Goal: Task Accomplishment & Management: Use online tool/utility

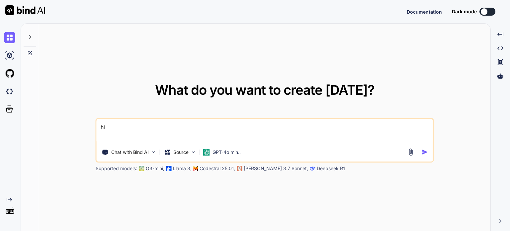
type textarea "x"
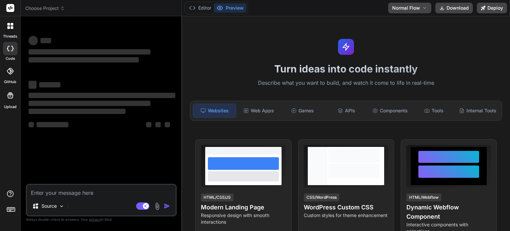
type textarea "x"
click at [72, 185] on textarea at bounding box center [101, 190] width 149 height 12
type textarea "c"
type textarea "x"
type textarea "cr"
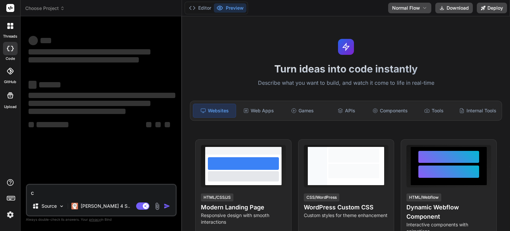
type textarea "x"
type textarea "crae"
type textarea "x"
type textarea "craet"
type textarea "x"
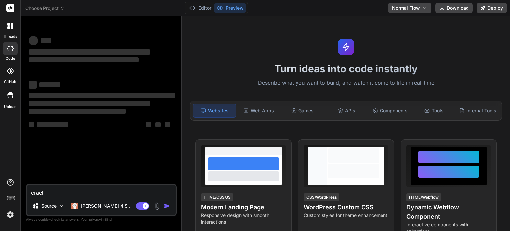
type textarea "craete"
type textarea "x"
type textarea "craete"
type textarea "x"
type textarea "craete a"
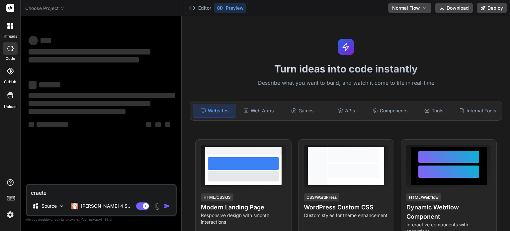
type textarea "x"
type textarea "craete a"
type textarea "x"
type textarea "craete a s"
type textarea "x"
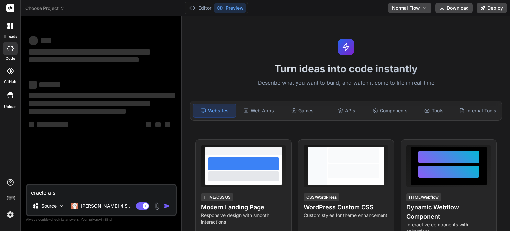
type textarea "craete a si"
type textarea "x"
type textarea "craete a sim"
type textarea "x"
type textarea "craete a simp"
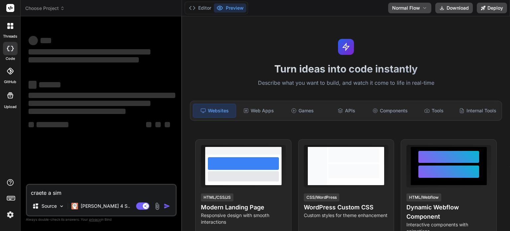
type textarea "x"
type textarea "craete a simpe"
type textarea "x"
type textarea "craete a simpel"
type textarea "x"
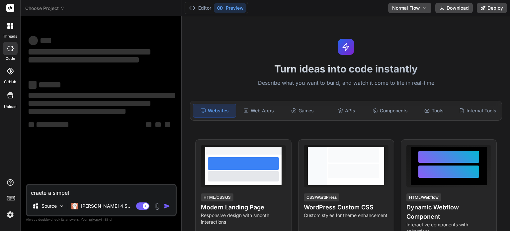
type textarea "craete a simpel"
type textarea "x"
type textarea "craete a simpel h"
type textarea "x"
type textarea "craete a simpel ht"
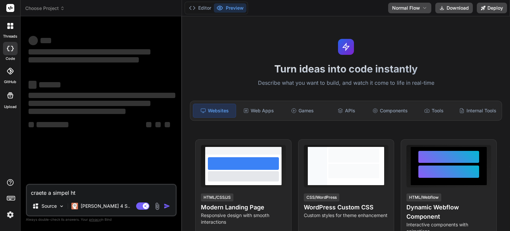
type textarea "x"
type textarea "craete a simpel htm"
type textarea "x"
type textarea "craete a simpel html"
type textarea "x"
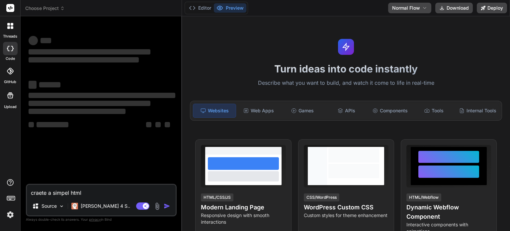
type textarea "craete a simpel html"
type textarea "x"
type textarea "craete a simpel html a"
type textarea "x"
type textarea "craete a simpel html ap"
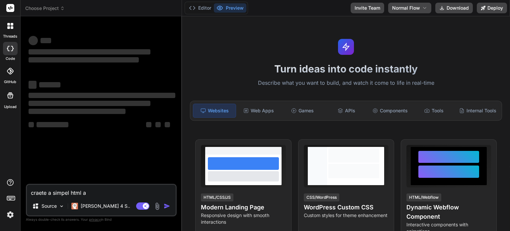
type textarea "x"
type textarea "craete a simpel html app"
type textarea "x"
type textarea "craete a simpel html app"
type textarea "x"
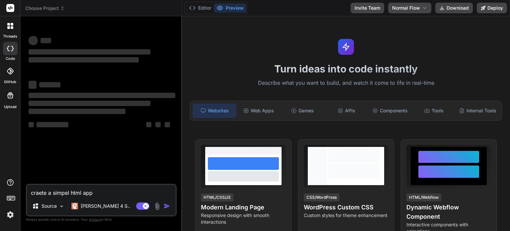
type textarea "craete a simpel html app"
type textarea "x"
type textarea "craete a simpel html ap"
type textarea "x"
type textarea "craete a simpel html a"
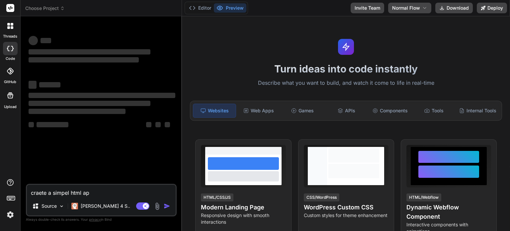
type textarea "x"
type textarea "craete a simpel html"
type textarea "x"
type textarea "craete a simpel html"
type textarea "x"
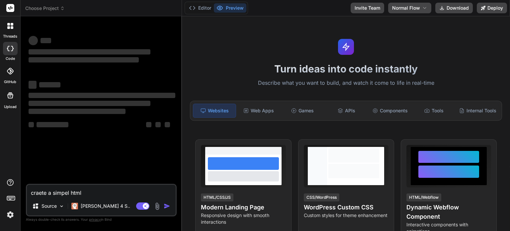
type textarea "craete a simpel htmlw"
type textarea "x"
type textarea "craete a simpel htmlwe"
type textarea "x"
type textarea "craete a simpel htmlweb"
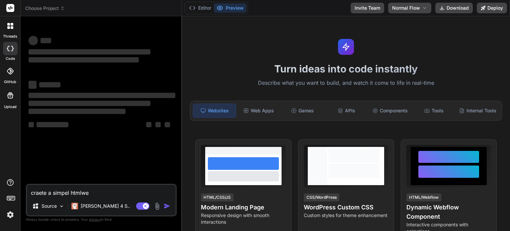
type textarea "x"
type textarea "craete a simpel htmlweb"
type textarea "x"
type textarea "craete a simpel htmlweb a"
type textarea "x"
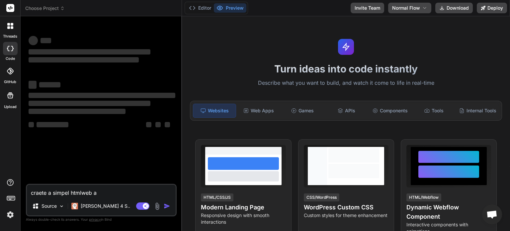
type textarea "craete a simpel htmlweb ap"
type textarea "x"
type textarea "craete a simpel htmlweb app"
type textarea "x"
type textarea "craete a simpel htmlweb app"
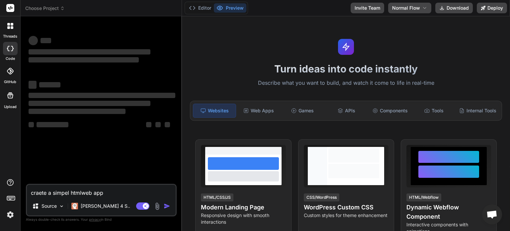
type textarea "x"
type textarea "craete a simpel htmlweb app w"
type textarea "x"
type textarea "craete a simpel htmlweb app wh"
type textarea "x"
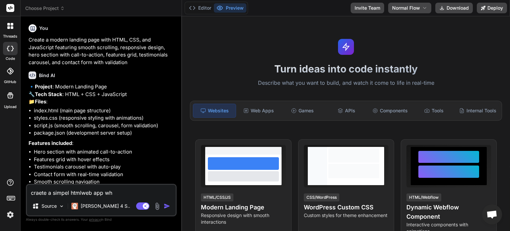
type textarea "craete a simpel htmlweb app whi"
type textarea "x"
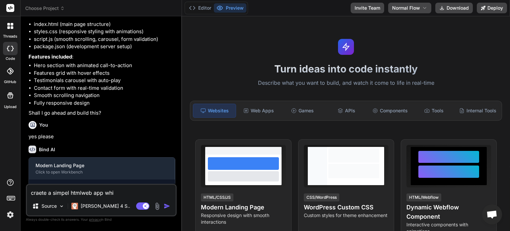
type textarea "craete a simpel htmlweb app whic"
type textarea "x"
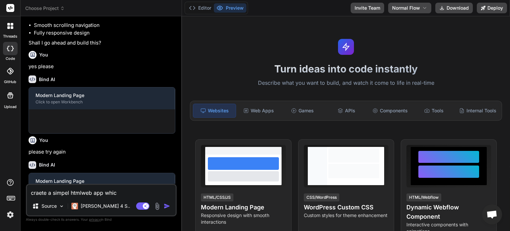
type textarea "craete a simpel htmlweb app which"
type textarea "x"
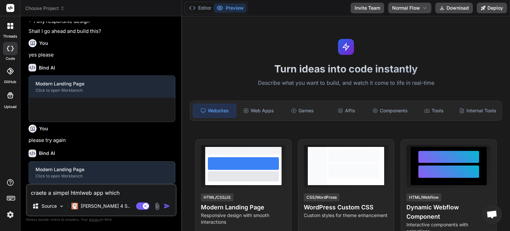
type textarea "craete a simpel htmlweb app which"
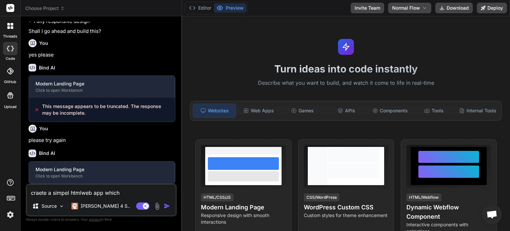
scroll to position [182, 0]
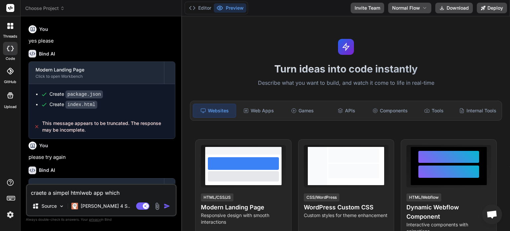
type textarea "x"
type textarea "craete a simpel htmlweb app which s"
type textarea "x"
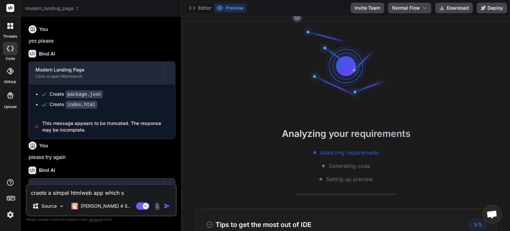
scroll to position [13, 0]
type textarea "craete a simpel htmlweb app which sa"
type textarea "x"
type textarea "craete a simpel htmlweb app which say"
type textarea "x"
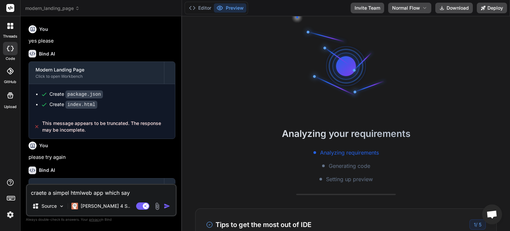
type textarea "craete a simpel htmlweb app which say"
type textarea "x"
type textarea "craete a simpel htmlweb app which say h"
type textarea "x"
type textarea "craete a simpel htmlweb app which say he"
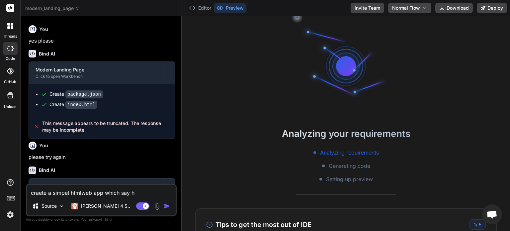
type textarea "x"
type textarea "craete a simpel htmlweb app which say hel"
type textarea "x"
type textarea "craete a simpel htmlweb app which say hell"
type textarea "x"
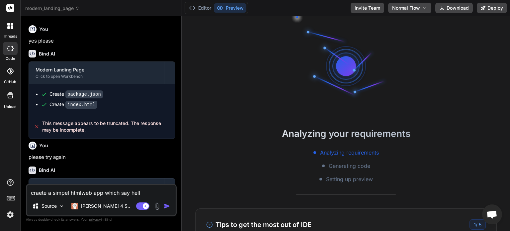
type textarea "craete a simpel htmlweb app which say hello"
type textarea "x"
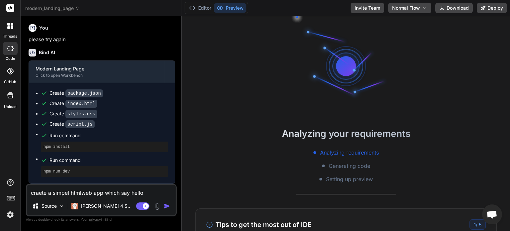
type textarea "craete a simpel htmlweb app which say hello"
click at [7, 27] on icon at bounding box center [8, 27] width 3 height 3
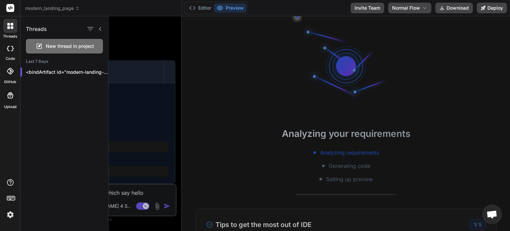
scroll to position [57, 0]
click at [50, 48] on span "New thread in project" at bounding box center [70, 46] width 48 height 7
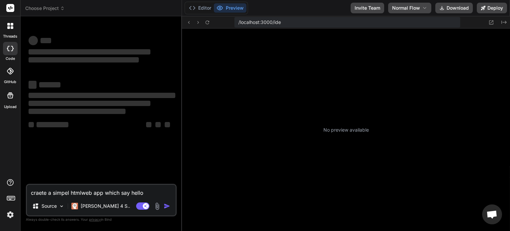
scroll to position [166, 0]
click at [114, 189] on textarea "craete a simpel htmlweb app which say hello" at bounding box center [101, 190] width 149 height 12
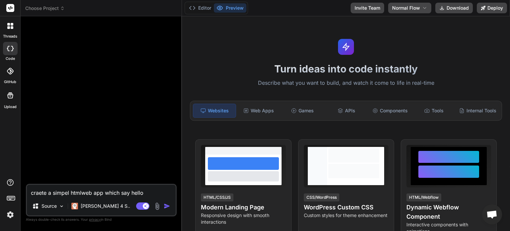
paste textarea
type textarea "x"
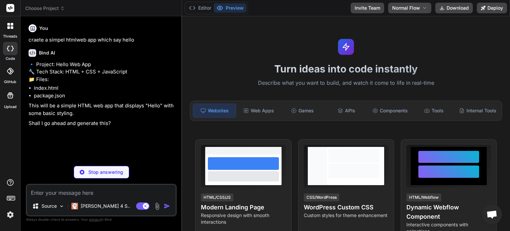
click at [88, 188] on textarea at bounding box center [101, 190] width 149 height 12
type textarea "x"
type textarea "m"
type textarea "x"
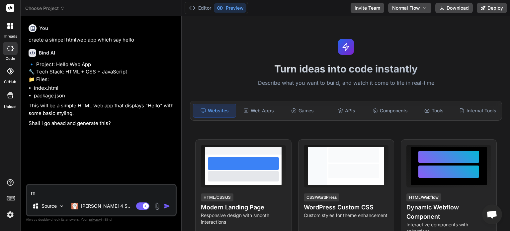
type textarea "ma"
type textarea "x"
type textarea "mad"
type textarea "x"
type textarea "made"
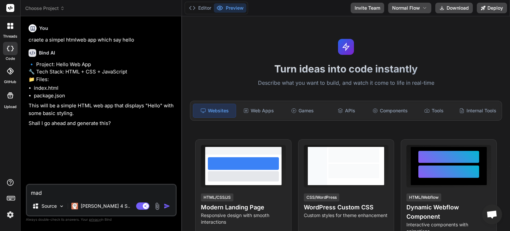
type textarea "x"
type textarea "made"
type textarea "x"
type textarea "made t"
type textarea "x"
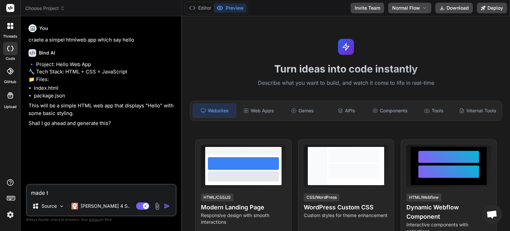
type textarea "made tw"
type textarea "x"
type textarea "made two"
type textarea "x"
type textarea "made two"
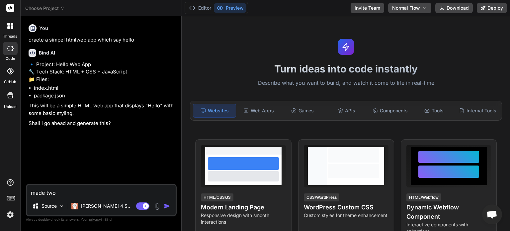
type textarea "x"
type textarea "made two c"
type textarea "x"
type textarea "made two cs"
type textarea "x"
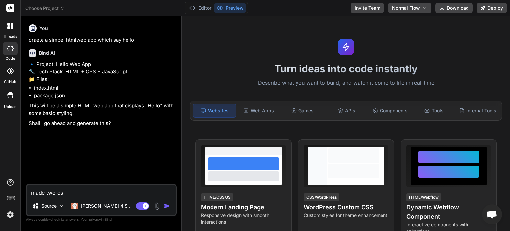
type textarea "made two css"
type textarea "x"
type textarea "made two css"
type textarea "x"
type textarea "made two css f"
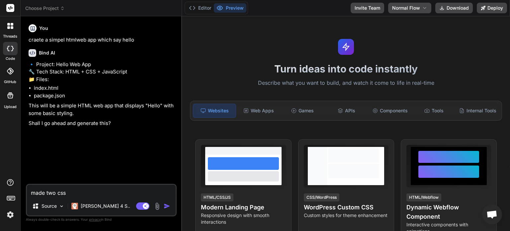
type textarea "x"
type textarea "made two css fi"
type textarea "x"
type textarea "made two css fil"
type textarea "x"
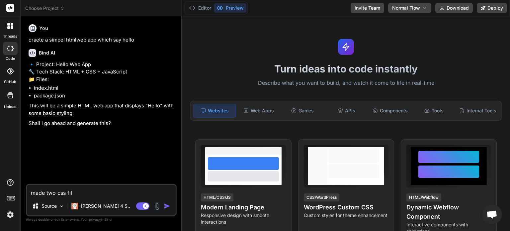
type textarea "made two css file"
type textarea "x"
type textarea "made two css file"
type textarea "x"
type textarea "made two css file o"
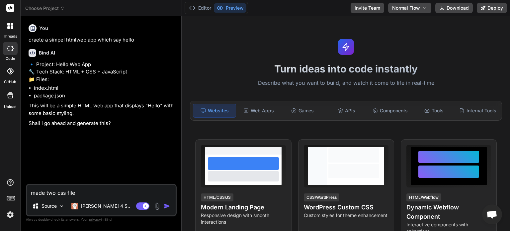
type textarea "x"
type textarea "made two css file on"
type textarea "x"
type textarea "made two css file one"
type textarea "x"
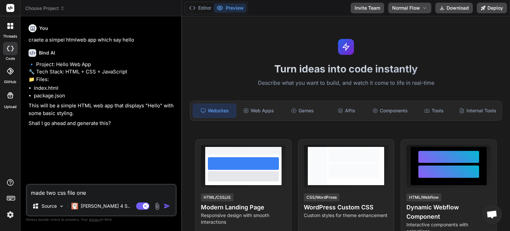
type textarea "made two css file one"
type textarea "x"
type textarea "made two css file one f"
type textarea "x"
type textarea "made two css file one fo"
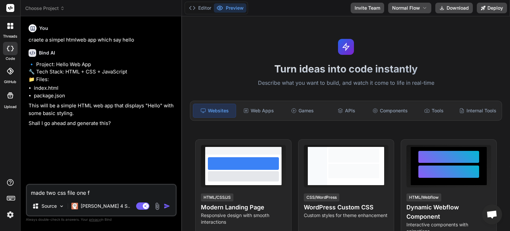
type textarea "x"
type textarea "made two css file one foe"
type textarea "x"
type textarea "made two css file one foe"
type textarea "x"
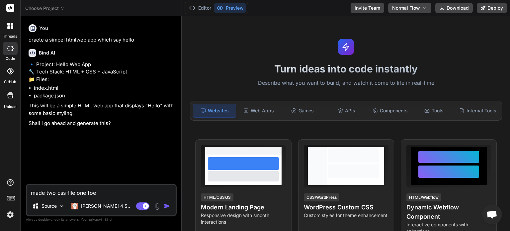
type textarea "made two css file one foe"
type textarea "x"
type textarea "made two css file one fo"
type textarea "x"
type textarea "made two css file one for"
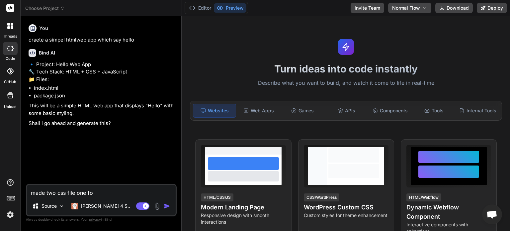
type textarea "x"
type textarea "made two css file one for"
type textarea "x"
type textarea "made two css file one for h"
type textarea "x"
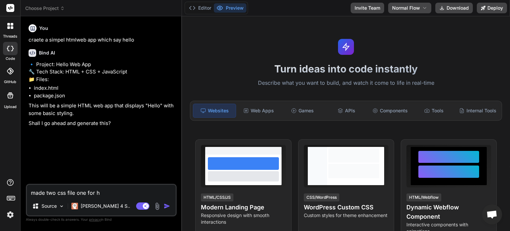
type textarea "made two css file one for he"
type textarea "x"
type textarea "made two css file one for hel"
type textarea "x"
type textarea "made two css file one for hell"
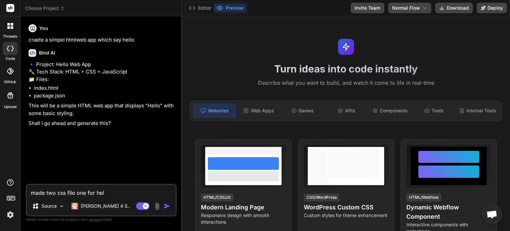
type textarea "x"
type textarea "made two css file one for hellp"
type textarea "x"
type textarea "made two css file one for hellp"
type textarea "x"
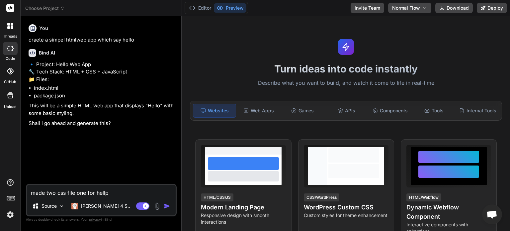
type textarea "made two css file one for hellp"
type textarea "x"
type textarea "made two css file one for hell"
type textarea "x"
type textarea "made two css file one for hello"
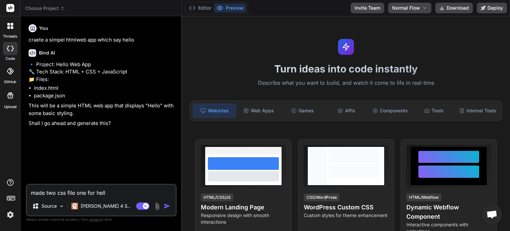
type textarea "x"
type textarea "made two css file one for hello"
type textarea "x"
type textarea "made two css file one for hello a"
type textarea "x"
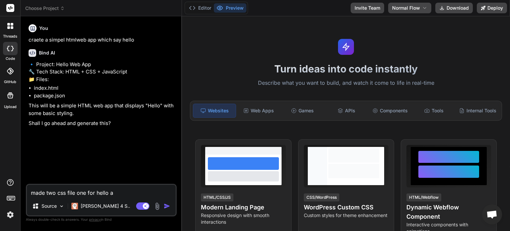
type textarea "made two css file one for hello an"
type textarea "x"
type textarea "made two css file one for hello and"
type textarea "x"
type textarea "made two css file one for hello and"
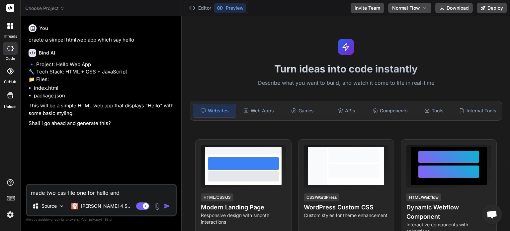
type textarea "x"
type textarea "made two css file one for hello and o"
type textarea "x"
type textarea "made two css file one for hello and on"
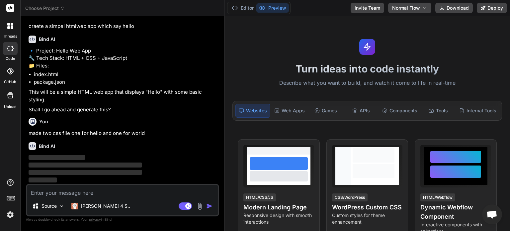
scroll to position [20, 0]
drag, startPoint x: 182, startPoint y: 72, endPoint x: 220, endPoint y: 70, distance: 38.9
click at [220, 70] on div "Bind AI Web Search Created with Pixso. Code Generator You craete a simpel htmlw…" at bounding box center [123, 123] width 204 height 214
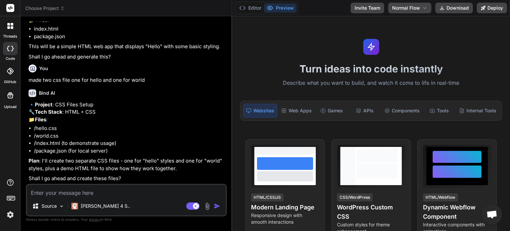
scroll to position [88, 0]
click at [104, 183] on div "Bind AI 🔹 Project : CSS Files Setup 🔧 Tech Stack : HTML + CSS 📁 Files : /hello.…" at bounding box center [127, 134] width 197 height 100
click at [92, 185] on textarea at bounding box center [126, 190] width 199 height 12
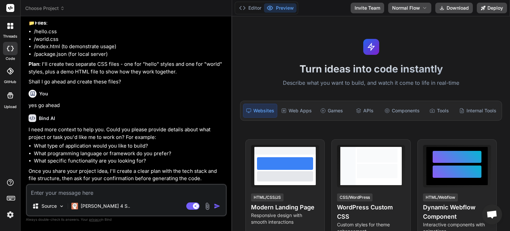
scroll to position [184, 0]
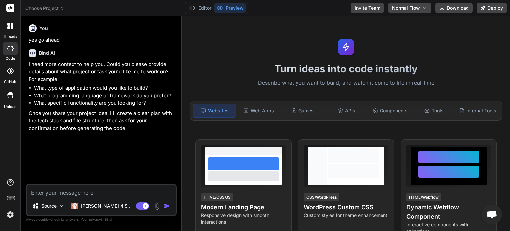
type textarea "x"
type textarea "h"
type textarea "x"
type textarea "hi"
type textarea "x"
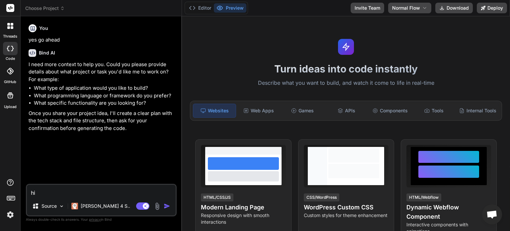
type textarea "hi"
type textarea "x"
type textarea "hi c"
type textarea "x"
type textarea "hi cr"
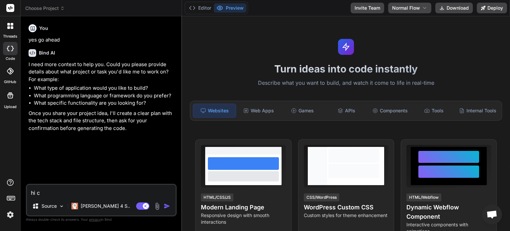
type textarea "x"
type textarea "hi cre"
type textarea "x"
type textarea "hi crea"
type textarea "x"
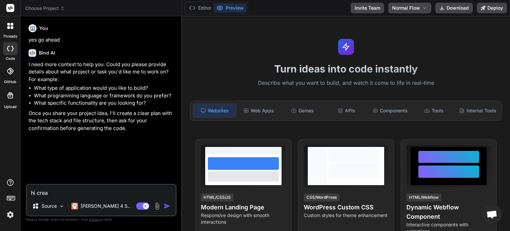
type textarea "hi creae"
type textarea "x"
type textarea "hi crea"
type textarea "x"
type textarea "hi creat"
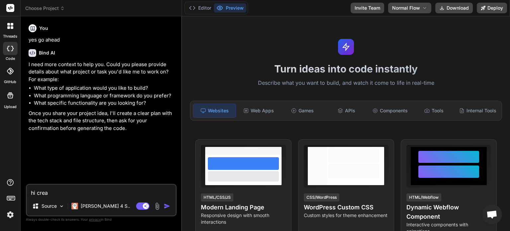
type textarea "x"
type textarea "hi create"
type textarea "x"
type textarea "hi create"
type textarea "x"
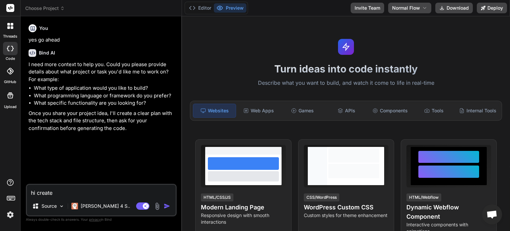
type textarea "hi create a"
type textarea "x"
type textarea "hi create a"
type textarea "x"
type textarea "hi create a h"
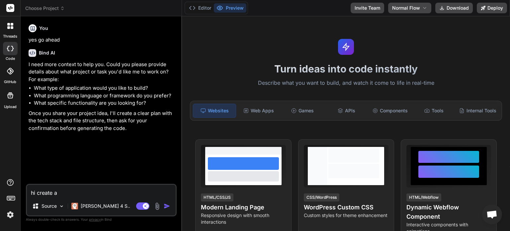
type textarea "x"
type textarea "hi create a ht"
type textarea "x"
type textarea "hi create a htm"
type textarea "x"
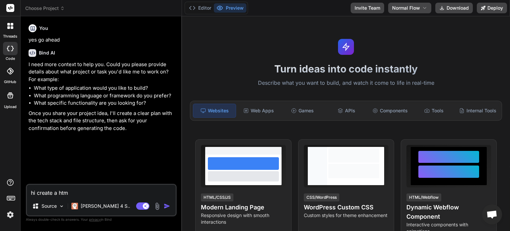
type textarea "hi create a htm"
type textarea "x"
type textarea "hi create a htm p"
type textarea "x"
type textarea "hi create a htm pr"
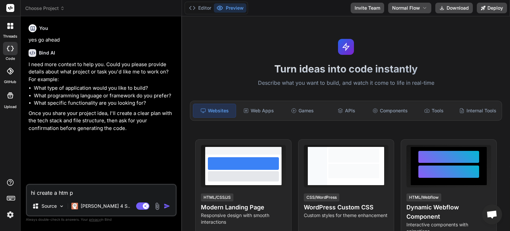
type textarea "x"
type textarea "hi create a htm p"
type textarea "x"
type textarea "hi create a htm"
type textarea "x"
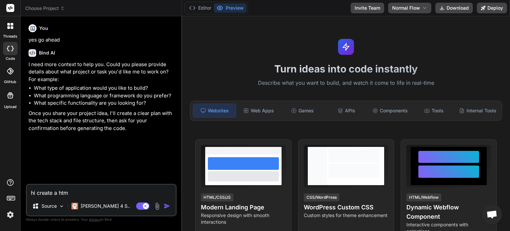
type textarea "hi create a htm"
type textarea "x"
type textarea "hi create a html"
type textarea "x"
type textarea "hi create a html"
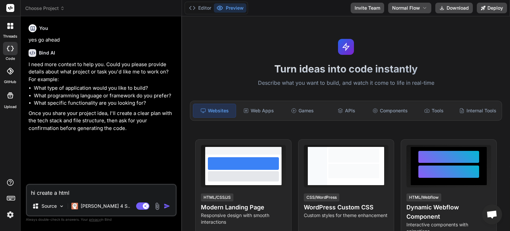
type textarea "x"
type textarea "hi create a html p"
type textarea "x"
type textarea "hi create a html pr"
type textarea "x"
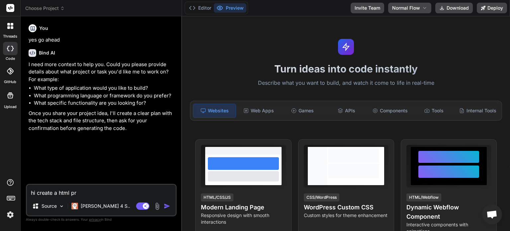
type textarea "hi create a html pro"
type textarea "x"
type textarea "hi create a html proj"
type textarea "x"
type textarea "hi create a html proje"
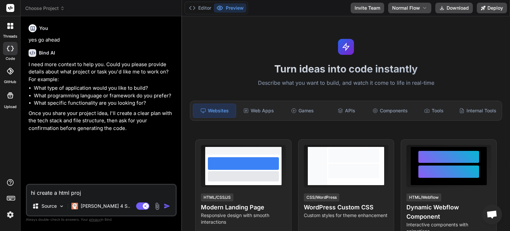
type textarea "x"
type textarea "hi create a html projec"
type textarea "x"
type textarea "hi create a html project"
type textarea "x"
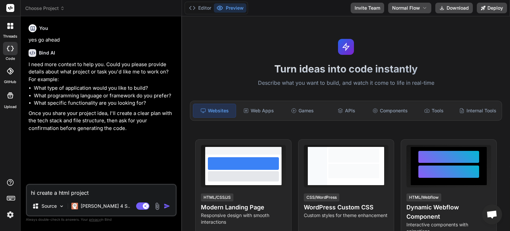
type textarea "hi create a html project"
type textarea "x"
type textarea "hi create a html project w"
type textarea "x"
type textarea "hi create a html project wh"
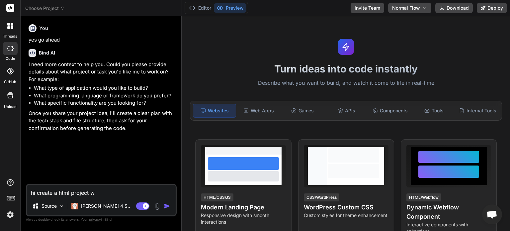
type textarea "x"
type textarea "hi create a html project whi"
type textarea "x"
type textarea "hi create a html project whic"
type textarea "x"
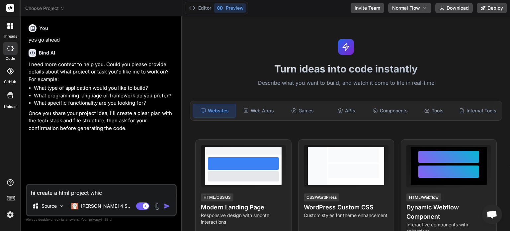
type textarea "hi create a html project which"
type textarea "x"
type textarea "hi create a html project which"
type textarea "x"
type textarea "hi create a html project which s"
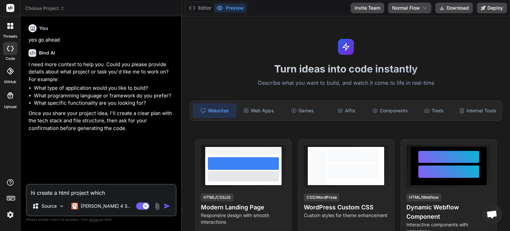
type textarea "x"
type textarea "hi create a html project which sa"
type textarea "x"
type textarea "hi create a html project which say"
type textarea "x"
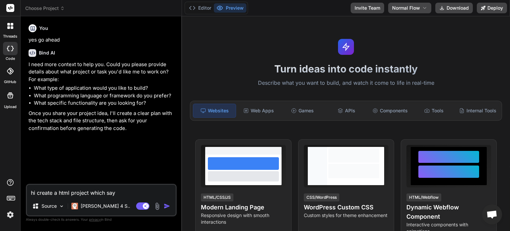
type textarea "hi create a html project which say"
type textarea "x"
type textarea "hi create a html project which say h"
type textarea "x"
type textarea "hi create a html project which say he"
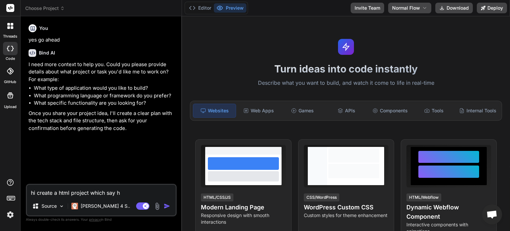
type textarea "x"
type textarea "hi create a html project which say hel"
type textarea "x"
type textarea "hi create a html project which say hell"
type textarea "x"
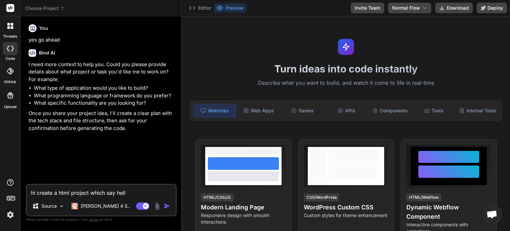
type textarea "hi create a html project which say hello"
type textarea "x"
type textarea "hi create a html project which say hello"
type textarea "x"
type textarea "hi create a html project which say hello w"
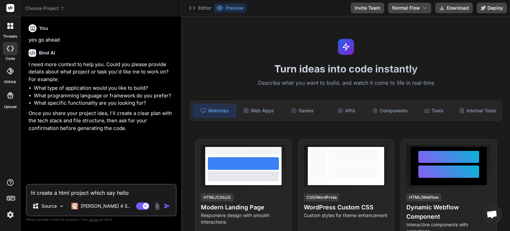
type textarea "x"
type textarea "hi create a html project which say hello wo"
type textarea "x"
type textarea "hi create a html project which say hello wor"
type textarea "x"
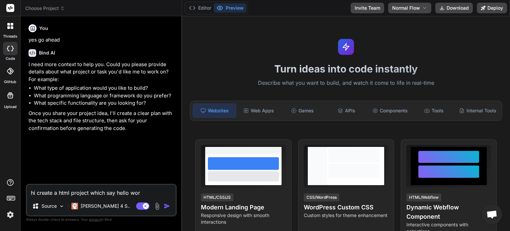
type textarea "hi create a html project which say hello worl"
type textarea "x"
type textarea "hi create a html project which say hello world"
type textarea "x"
type textarea "hi create a html project which say hello worlds"
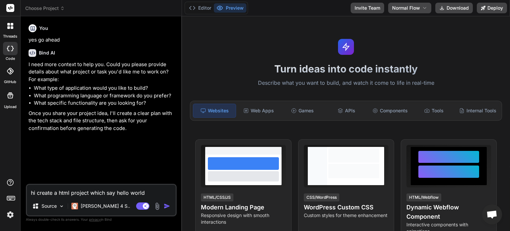
type textarea "x"
type textarea "hi create a html project which say hello worlds"
type textarea "x"
type textarea "hi create a html project which say hello worlds a"
type textarea "x"
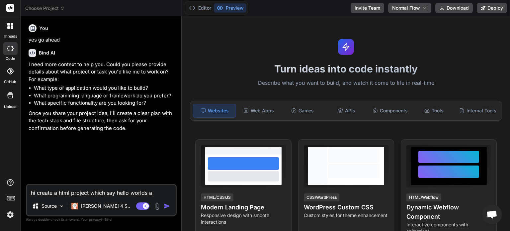
type textarea "hi create a html project which say hello worlds an"
type textarea "x"
type textarea "hi create a html project which say hello worlds and"
type textarea "x"
type textarea "hi create a html project which say hello worlds and"
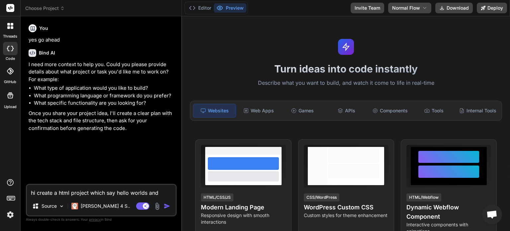
type textarea "x"
type textarea "hi create a html project which say hello worlds and m"
type textarea "x"
type textarea "hi create a html project which say hello worlds and ma"
type textarea "x"
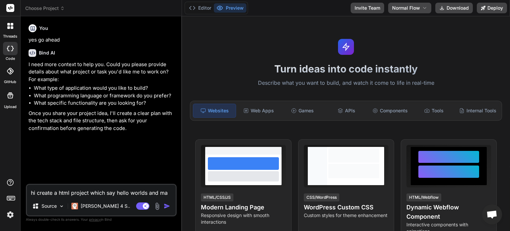
type textarea "hi create a html project which say hello worlds and mad"
type textarea "x"
type textarea "hi create a html project which say hello worlds and mad"
type textarea "x"
type textarea "hi create a html project which say hello worlds and mad e"
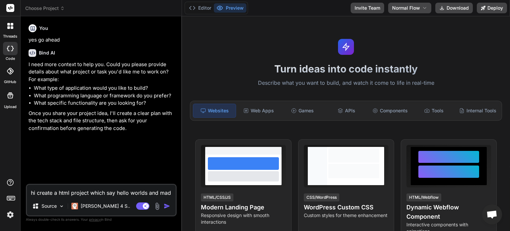
type textarea "x"
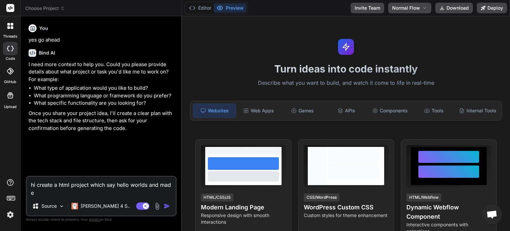
type textarea "hi create a html project which say hello worlds and mad et"
type textarea "x"
type textarea "hi create a html project which say hello worlds and mad etw"
type textarea "x"
type textarea "hi create a html project which say hello worlds and mad etwo"
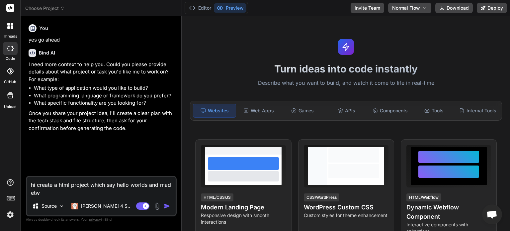
type textarea "x"
type textarea "hi create a html project which say hello worlds and mad etwo"
type textarea "x"
type textarea "hi create a html project which say hello worlds and mad etwo c"
type textarea "x"
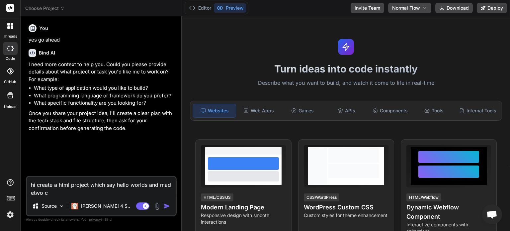
type textarea "hi create a html project which say hello worlds and mad etwo cs"
type textarea "x"
type textarea "hi create a html project which say hello worlds and mad etwo css"
type textarea "x"
type textarea "hi create a html project which say hello worlds and mad etwo css"
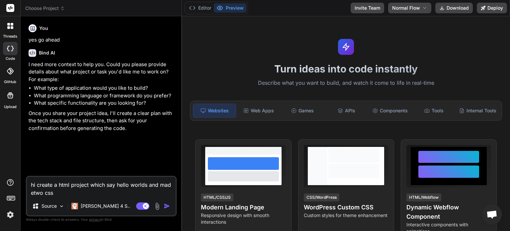
type textarea "x"
type textarea "hi create a html project which say hello worlds and mad etwo css f"
type textarea "x"
type textarea "hi create a html project which say hello worlds and mad etwo css fi"
type textarea "x"
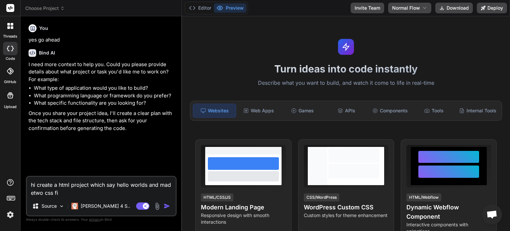
type textarea "hi create a html project which say hello worlds and mad etwo css fil"
type textarea "x"
type textarea "hi create a html project which say hello worlds and mad etwo css file"
type textarea "x"
type textarea "hi create a html project which say hello worlds and mad etwo css file"
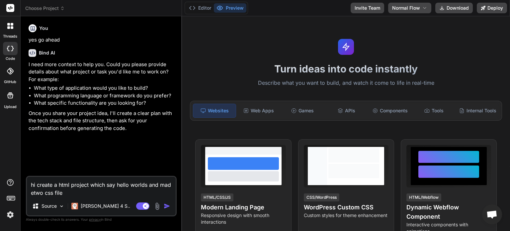
type textarea "x"
type textarea "hi create a html project which say hello worlds and mad etwo css file o"
type textarea "x"
type textarea "hi create a html project which say hello worlds and mad etwo css file on"
type textarea "x"
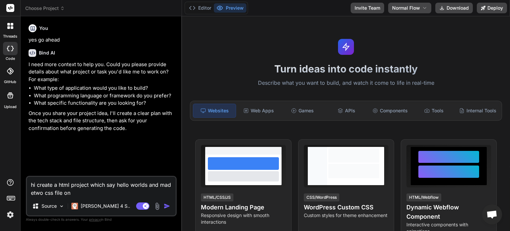
type textarea "hi create a html project which say hello worlds and mad etwo css file one"
type textarea "x"
type textarea "hi create a html project which say hello worlds and mad etwo css file one"
type textarea "x"
type textarea "hi create a html project which say hello worlds and mad etwo css file one f"
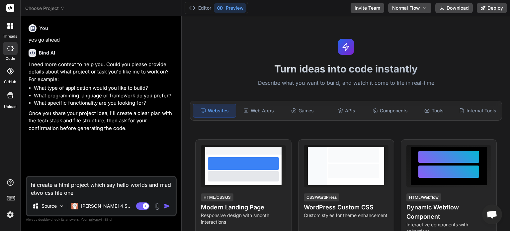
type textarea "x"
type textarea "hi create a html project which say hello worlds and mad etwo css file one fr"
type textarea "x"
type textarea "hi create a html project which say hello worlds and mad etwo css file one fro"
type textarea "x"
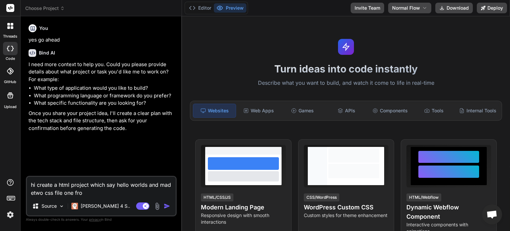
type textarea "hi create a html project which say hello worlds and mad etwo css file one fro"
type textarea "x"
type textarea "hi create a html project which say hello worlds and mad etwo css file one fro"
type textarea "x"
type textarea "hi create a html project which say hello worlds and mad etwo css file one fr"
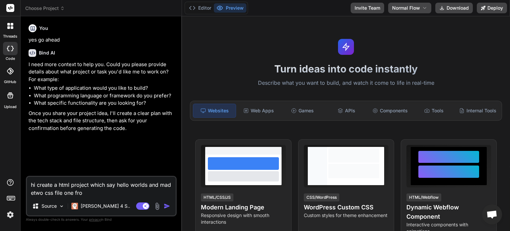
type textarea "x"
type textarea "hi create a html project which say hello worlds and mad etwo css file one f"
type textarea "x"
type textarea "hi create a html project which say hello worlds and mad etwo css file one fo"
type textarea "x"
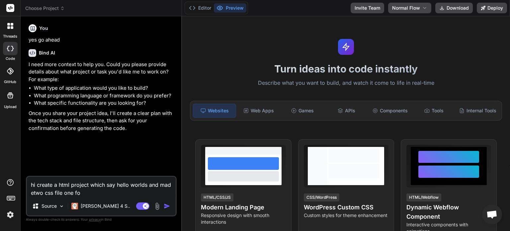
type textarea "hi create a html project which say hello worlds and mad etwo css file one for"
type textarea "x"
type textarea "hi create a html project which say hello worlds and mad etwo css file one for"
type textarea "x"
type textarea "hi create a html project which say hello worlds and mad etwo css file one for h"
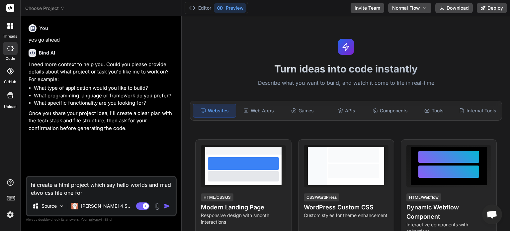
type textarea "x"
type textarea "hi create a html project which say hello worlds and mad etwo css file one for he"
type textarea "x"
type textarea "hi create a html project which say hello worlds and mad etwo css file one for h…"
type textarea "x"
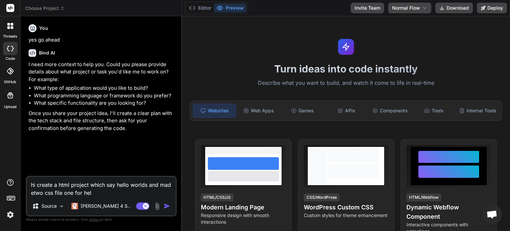
type textarea "hi create a html project which say hello worlds and mad etwo css file one for h…"
type textarea "x"
type textarea "hi create a html project which say hello worlds and mad etwo css file one for h…"
type textarea "x"
type textarea "hi create a html project which say hello worlds and mad etwo css file one for h…"
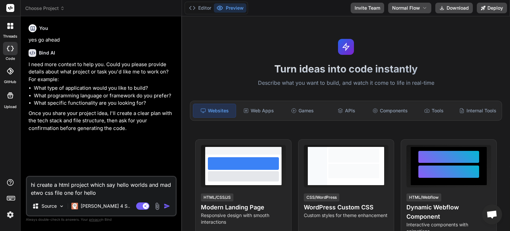
type textarea "x"
type textarea "hi create a html project which say hello worlds and mad etwo css file one for h…"
type textarea "x"
type textarea "hi create a html project which say hello worlds and mad etwo css file one for h…"
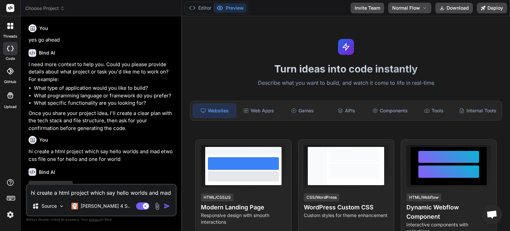
scroll to position [25, 0]
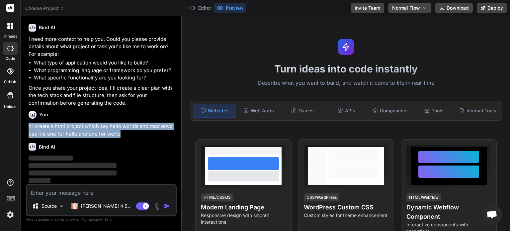
drag, startPoint x: 119, startPoint y: 133, endPoint x: 27, endPoint y: 123, distance: 93.1
click at [27, 123] on div "You yes go ahead Bind AI I need more context to help you. Could you please prov…" at bounding box center [101, 103] width 149 height 162
copy p "hi create a html project which say hello worlds and mad etwo css file one for h…"
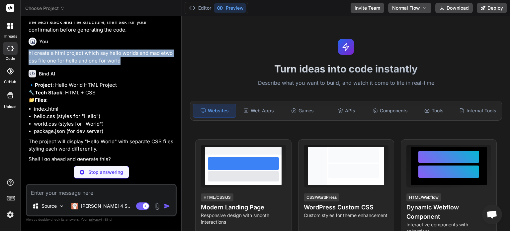
scroll to position [93, 0]
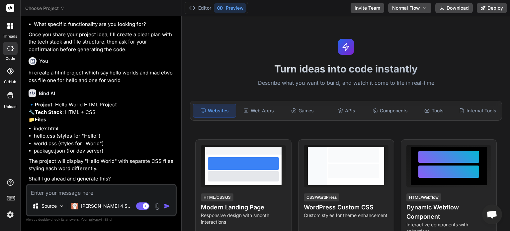
click at [107, 191] on textarea at bounding box center [101, 190] width 149 height 12
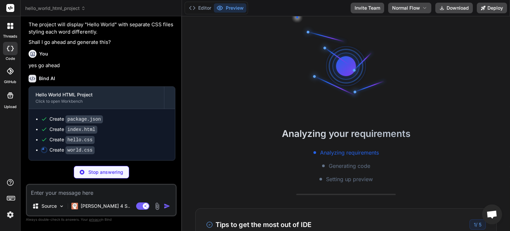
scroll to position [13, 0]
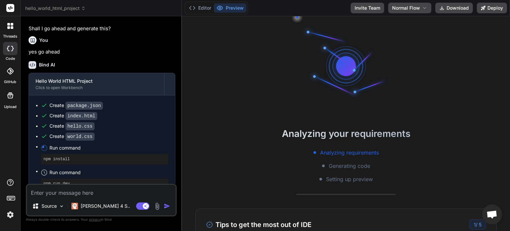
click at [90, 193] on textarea at bounding box center [101, 190] width 149 height 12
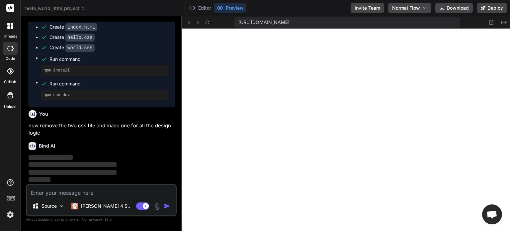
scroll to position [331, 0]
click at [502, 22] on icon "Created with Pixso." at bounding box center [503, 22] width 5 height 5
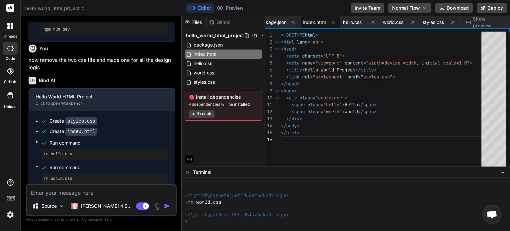
scroll to position [403, 0]
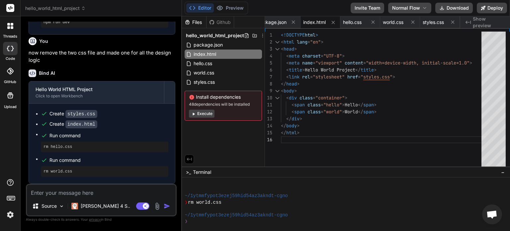
click at [493, 22] on span "Show preview" at bounding box center [489, 22] width 32 height 13
click at [488, 20] on span "Show preview" at bounding box center [489, 22] width 32 height 13
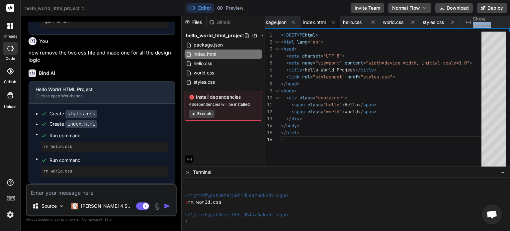
click at [488, 20] on span "Show preview" at bounding box center [489, 22] width 32 height 13
click at [467, 20] on icon "Created with Pixso." at bounding box center [467, 22] width 5 height 5
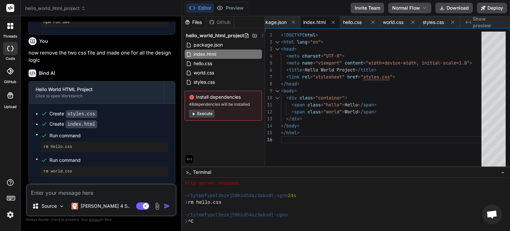
scroll to position [414, 0]
click at [286, 219] on div "❯" at bounding box center [341, 221] width 315 height 6
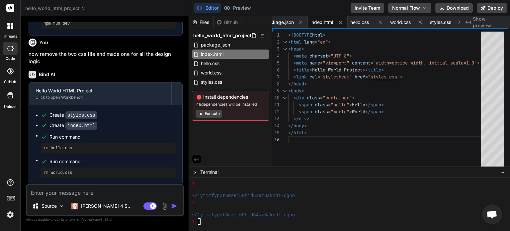
scroll to position [403, 0]
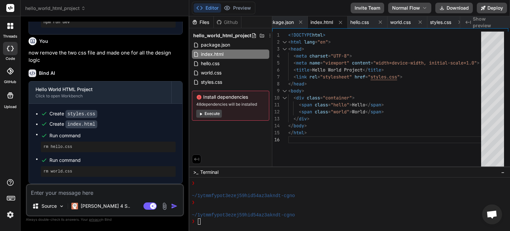
drag, startPoint x: 182, startPoint y: 46, endPoint x: 174, endPoint y: 35, distance: 14.1
click at [174, 35] on div "Bind AI Web Search Created with Pixso. Code Generator You yes go ahead Bind AI …" at bounding box center [105, 123] width 169 height 214
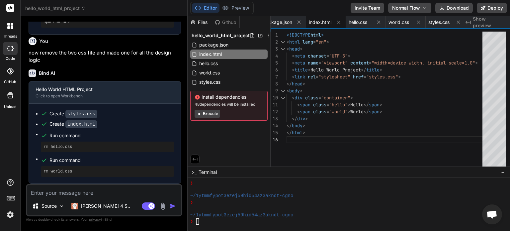
click at [469, 19] on div "Created with Pixso. Show preview" at bounding box center [485, 22] width 50 height 12
click at [455, 22] on icon at bounding box center [453, 22] width 6 height 6
click at [455, 22] on div "package.json index.html hello.css world.css" at bounding box center [364, 22] width 188 height 12
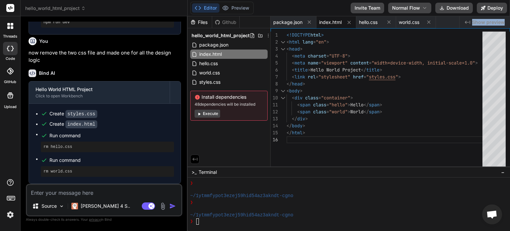
click at [455, 22] on div "package.json index.html hello.css world.css" at bounding box center [364, 22] width 188 height 12
click at [471, 21] on div "Created with Pixso. Show preview" at bounding box center [484, 22] width 50 height 12
click at [481, 20] on span "Show preview" at bounding box center [488, 22] width 33 height 7
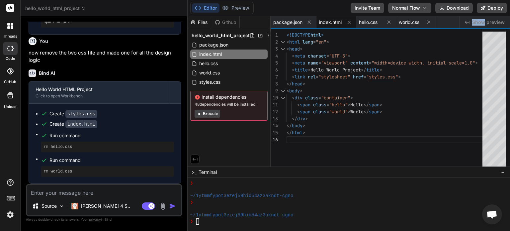
click at [481, 20] on span "Show preview" at bounding box center [488, 22] width 33 height 7
click at [501, 21] on span "Show preview" at bounding box center [488, 22] width 33 height 7
click at [478, 22] on span "Show preview" at bounding box center [488, 22] width 33 height 7
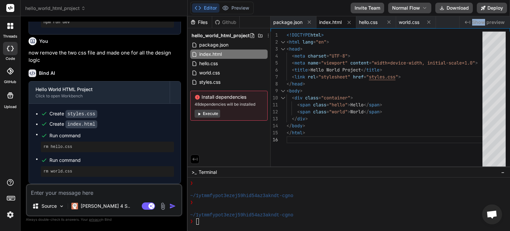
click at [478, 22] on span "Show preview" at bounding box center [488, 22] width 33 height 7
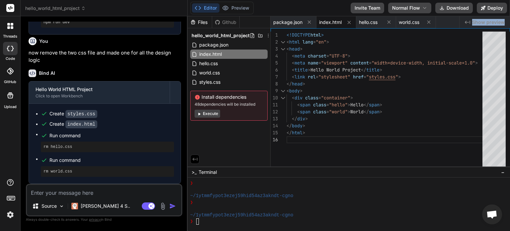
click at [478, 22] on span "Show preview" at bounding box center [488, 22] width 33 height 7
click at [207, 7] on button "Editor" at bounding box center [206, 7] width 28 height 9
click at [319, 211] on div "Editor Preview Disabled until preview for your project is generated Invite Team…" at bounding box center [348, 115] width 322 height 231
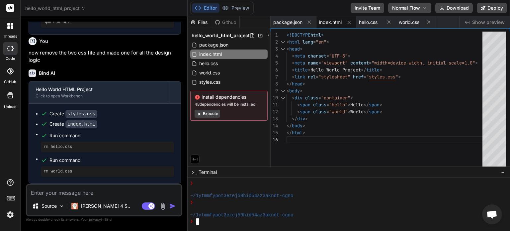
click at [319, 211] on div at bounding box center [347, 208] width 315 height 6
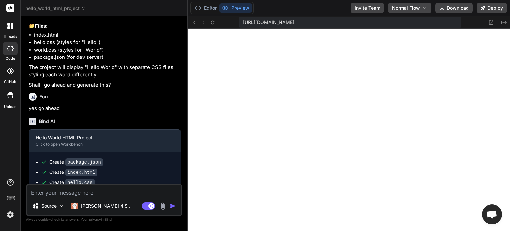
scroll to position [403, 0]
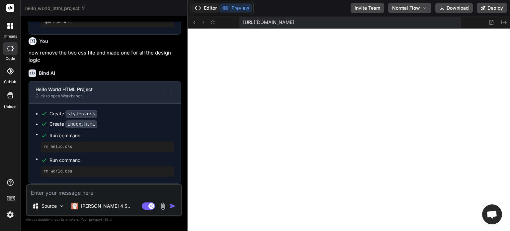
click at [210, 7] on button "Editor" at bounding box center [206, 7] width 28 height 9
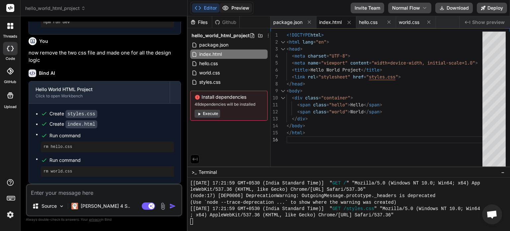
click at [229, 6] on button "Preview" at bounding box center [235, 7] width 33 height 9
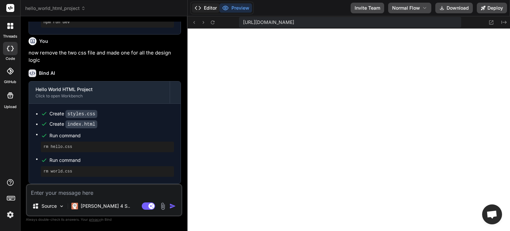
click at [211, 8] on button "Editor" at bounding box center [206, 7] width 28 height 9
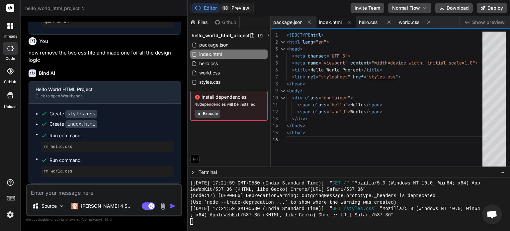
click at [230, 6] on button "Preview" at bounding box center [235, 7] width 33 height 9
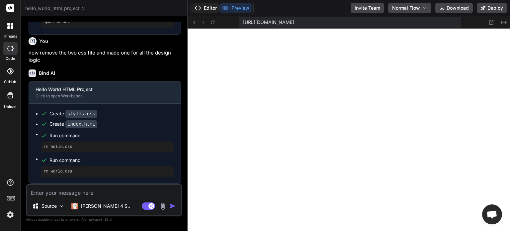
click at [217, 8] on button "Editor" at bounding box center [206, 7] width 28 height 9
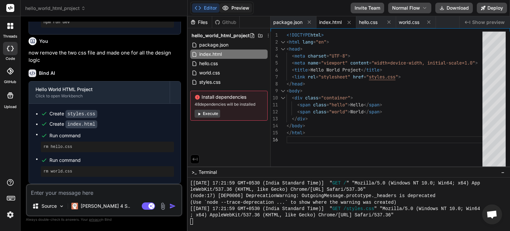
click at [237, 5] on button "Preview" at bounding box center [235, 7] width 33 height 9
